Goal: Information Seeking & Learning: Learn about a topic

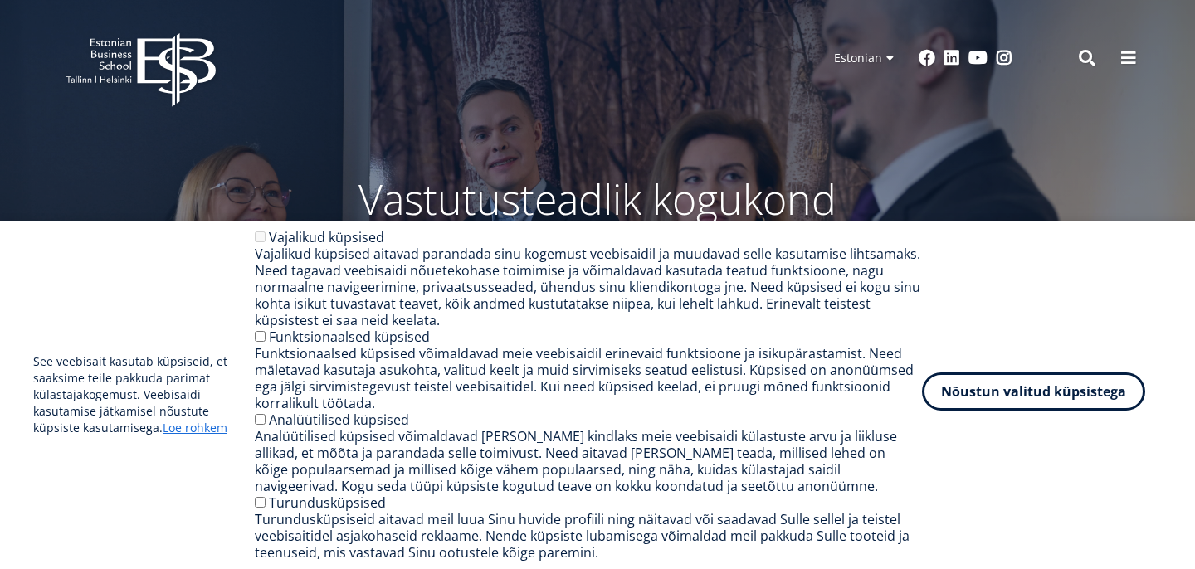
click at [1094, 378] on button "Nõustun valitud küpsistega" at bounding box center [1033, 392] width 223 height 38
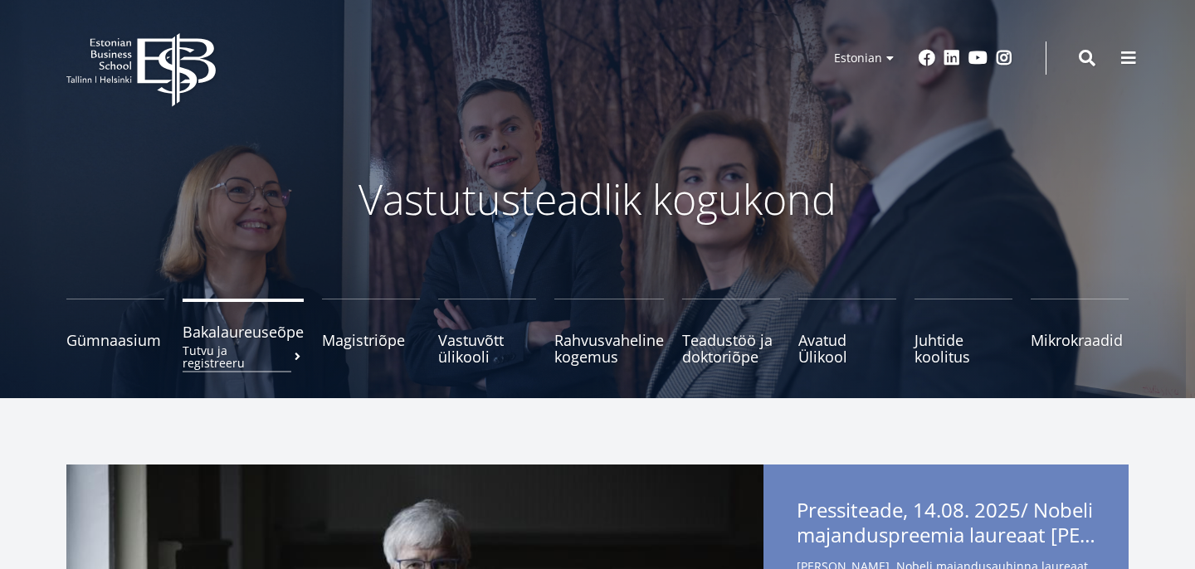
click at [232, 334] on span "Bakalaureuseõpe Tutvu ja registreeru" at bounding box center [243, 332] width 121 height 17
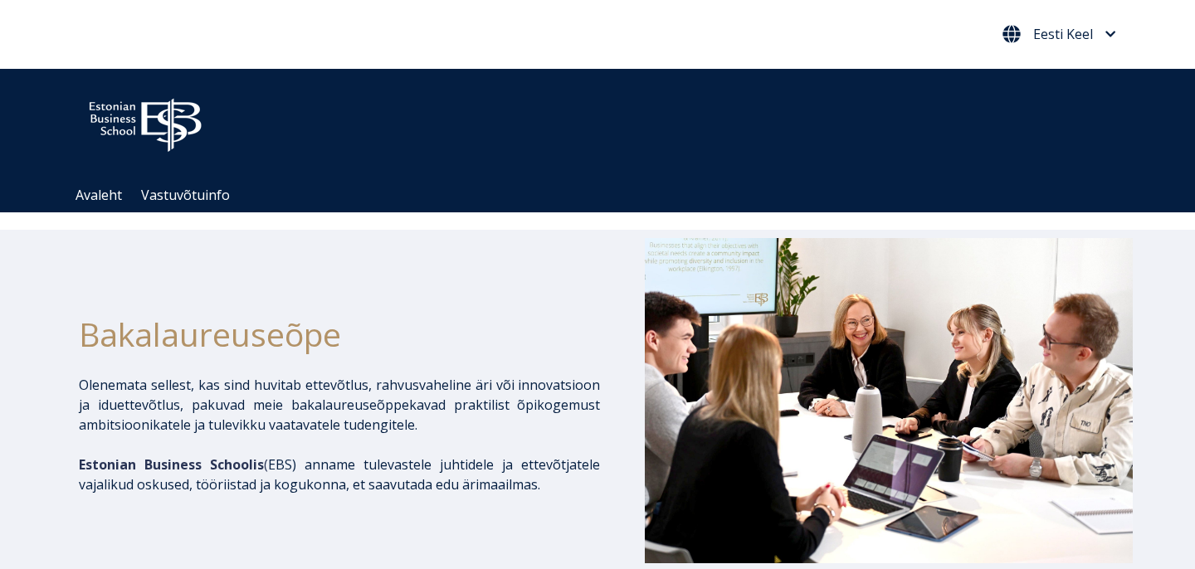
click at [1065, 35] on span "Eesti Keel" at bounding box center [1063, 33] width 60 height 13
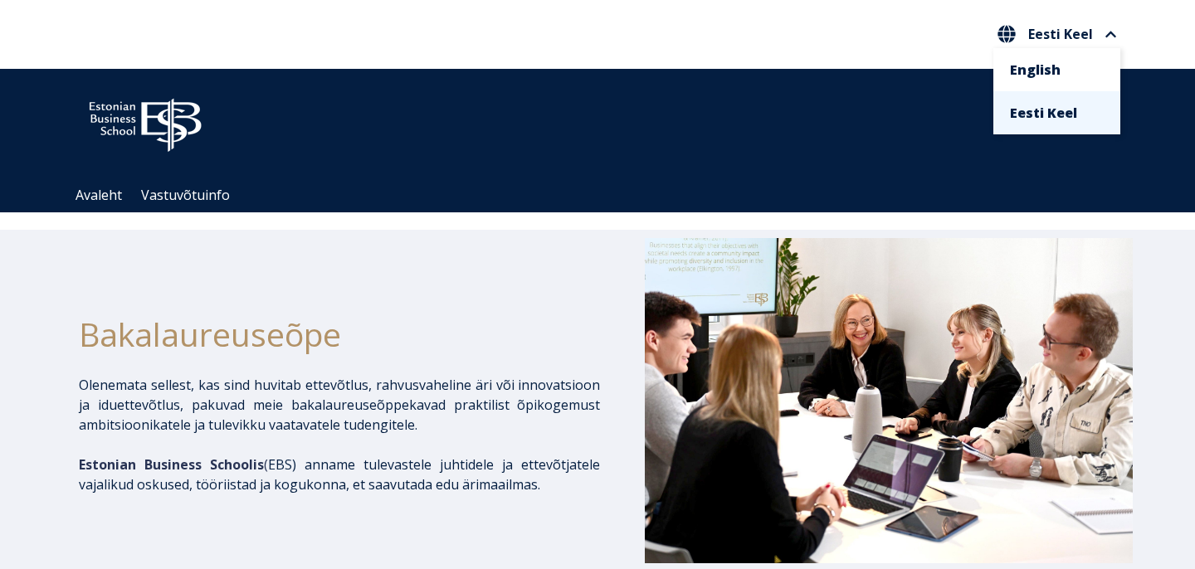
click at [369, 278] on div "Bakalaureuseõpe Olenemata sellest, kas sind huvitab ettevõtlus, rahvusvaheline …" at bounding box center [339, 403] width 521 height 330
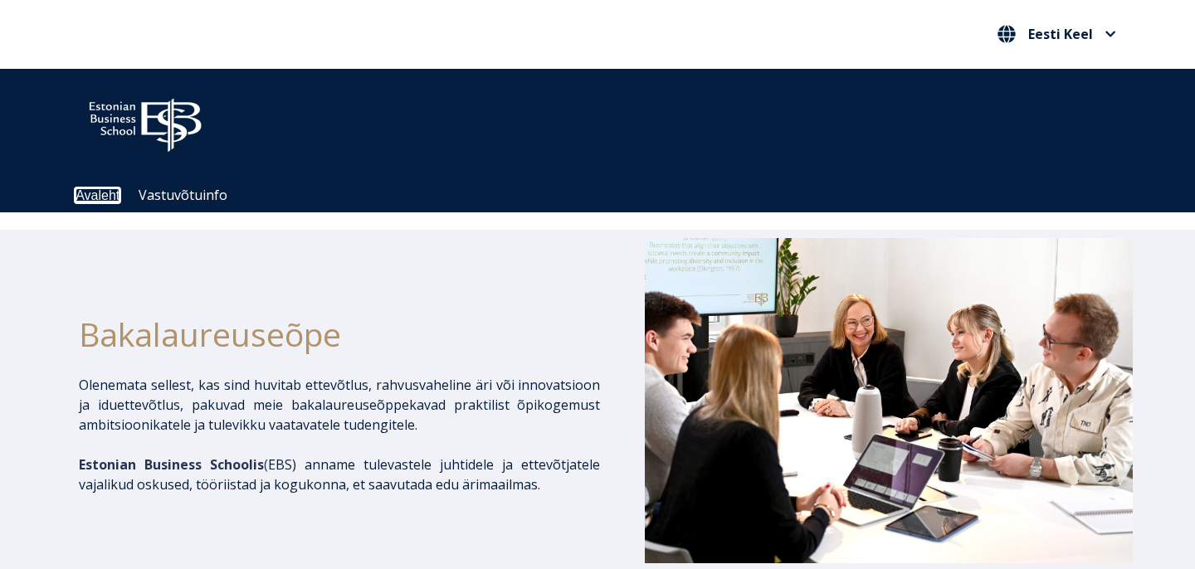
click at [86, 198] on link "Avaleht" at bounding box center [98, 195] width 44 height 14
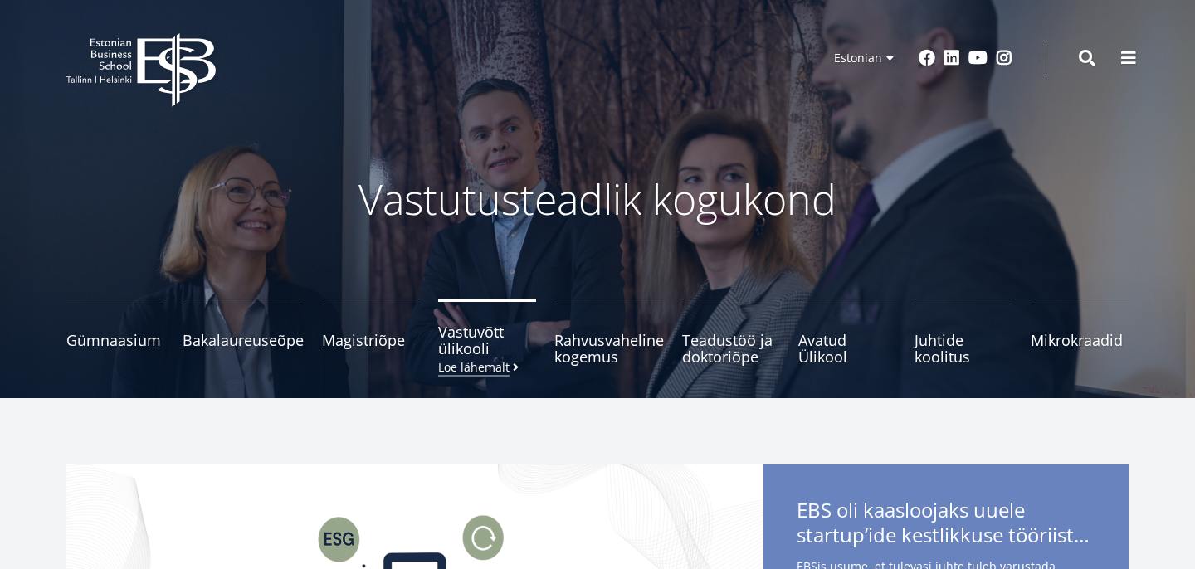
click at [469, 347] on span "Vastuvõtt ülikooli [PERSON_NAME] lähemalt" at bounding box center [487, 340] width 98 height 33
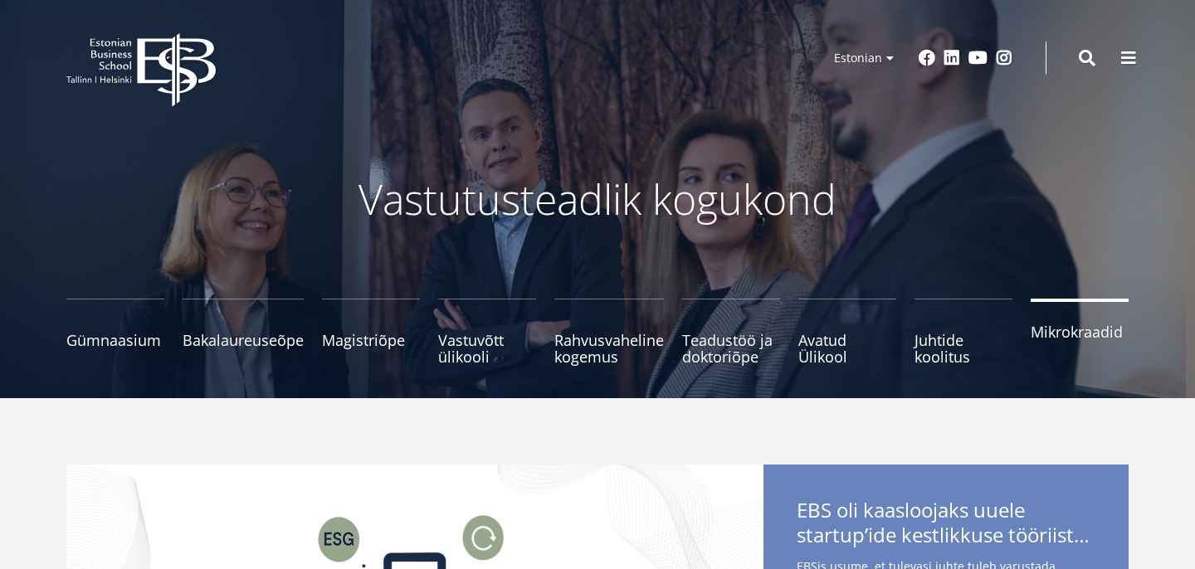
click at [1048, 339] on span "Mikrokraadid" at bounding box center [1080, 332] width 98 height 17
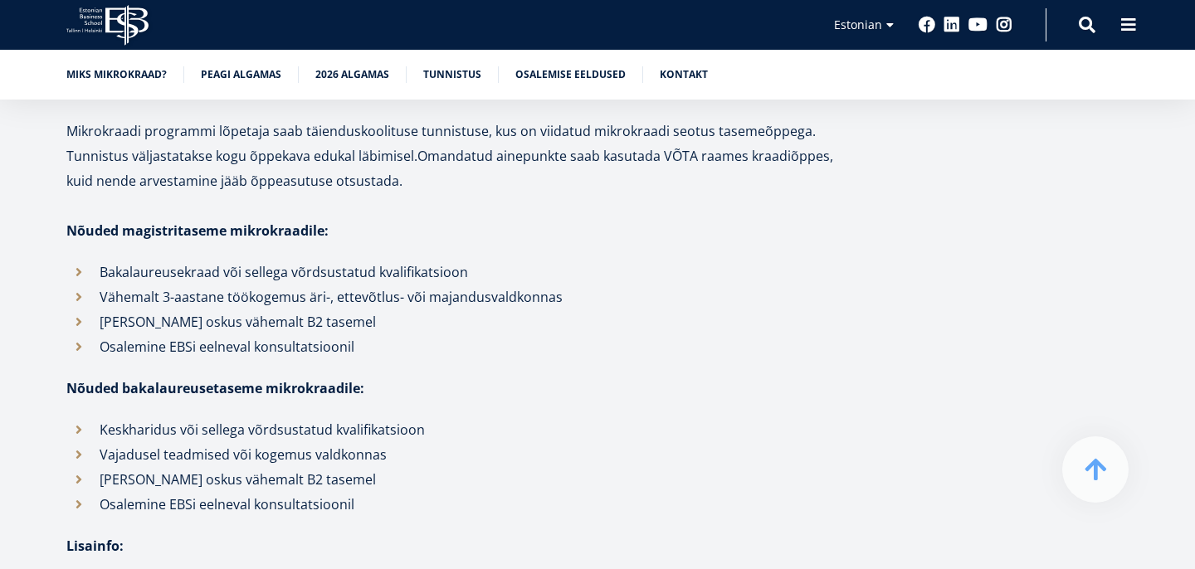
scroll to position [4888, 0]
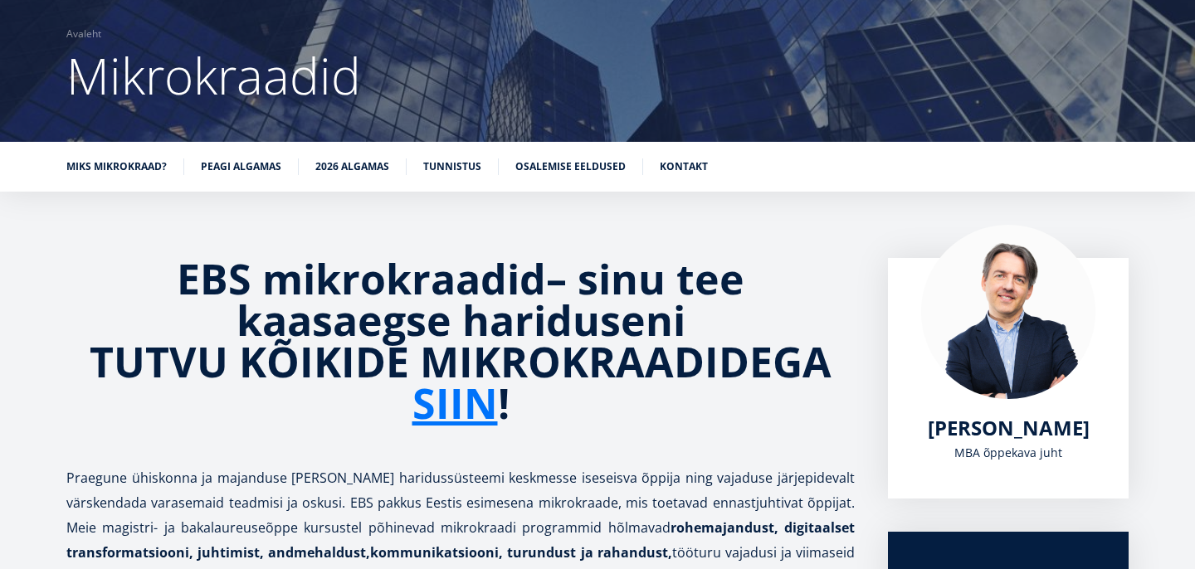
scroll to position [132, 0]
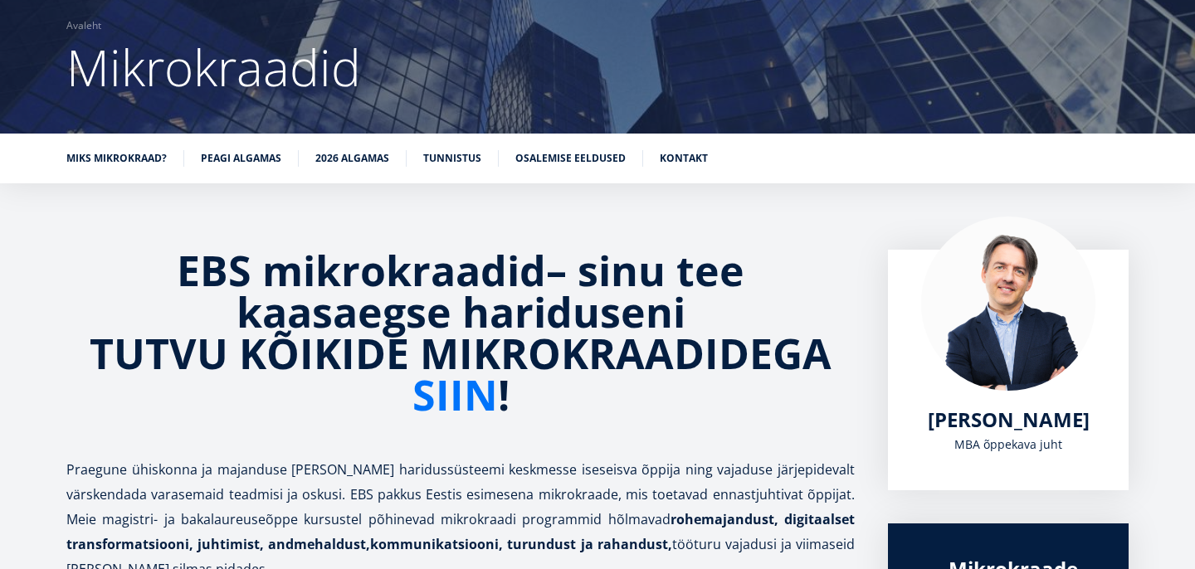
click at [458, 397] on link "SIIN" at bounding box center [455, 395] width 85 height 42
